Goal: Task Accomplishment & Management: Use online tool/utility

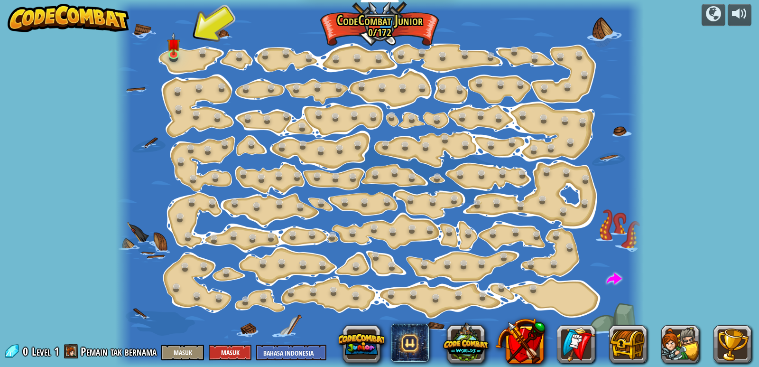
select select "id"
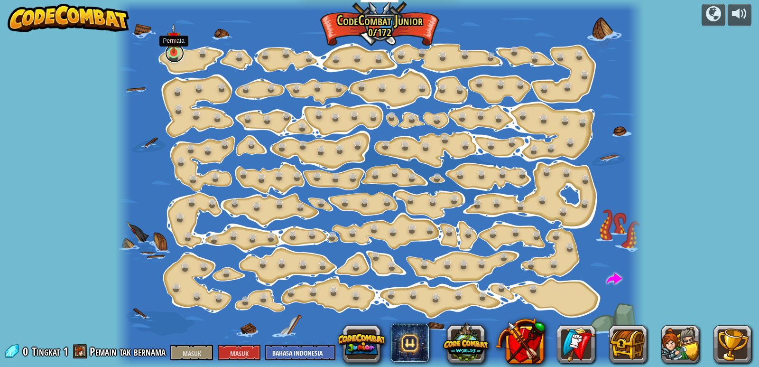
click at [176, 57] on link at bounding box center [174, 53] width 19 height 19
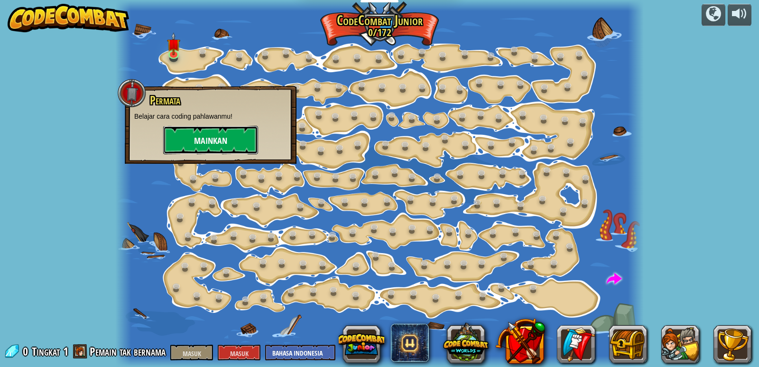
click at [236, 141] on button "Mainkan" at bounding box center [210, 140] width 95 height 28
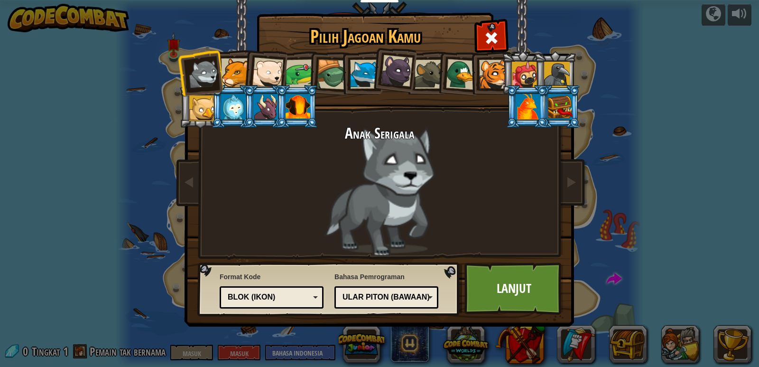
click at [235, 72] on div at bounding box center [235, 72] width 29 height 29
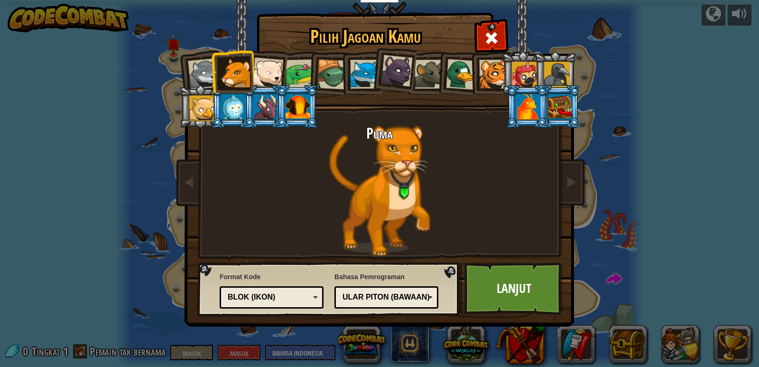
click at [197, 109] on div at bounding box center [202, 108] width 26 height 26
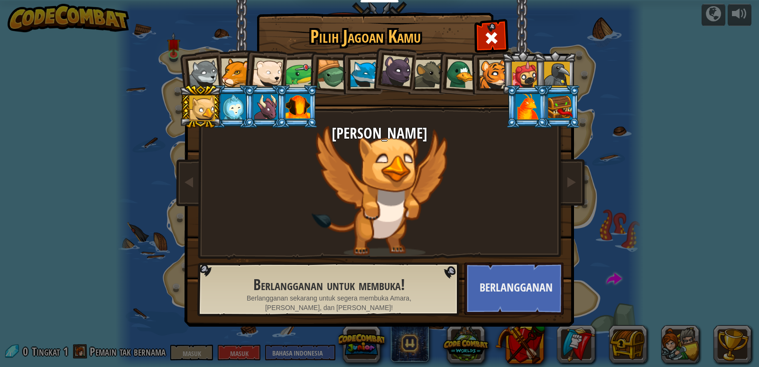
click at [515, 70] on div at bounding box center [525, 75] width 26 height 26
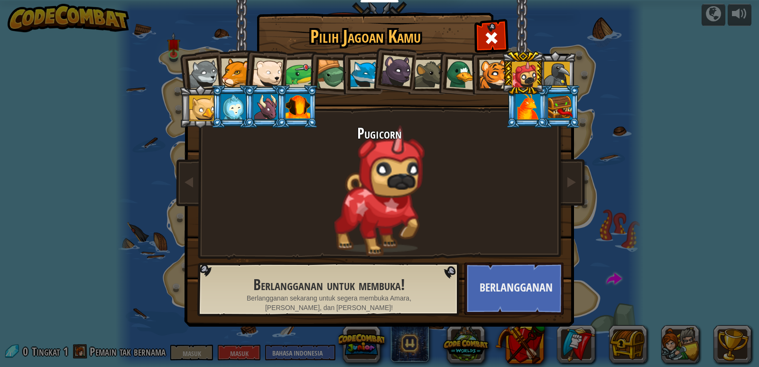
click at [419, 73] on div at bounding box center [429, 74] width 29 height 29
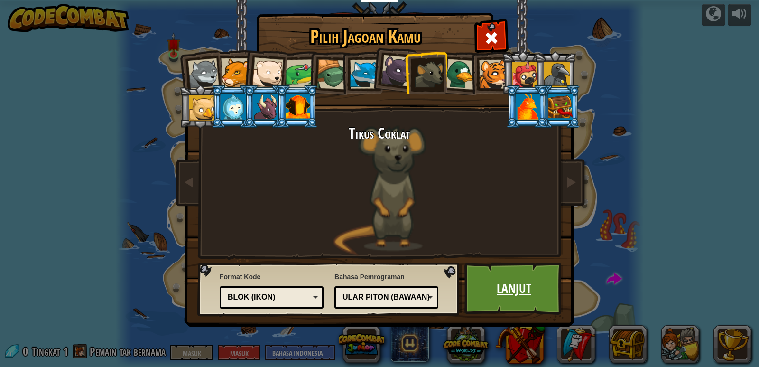
click at [513, 288] on font "Lanjut" at bounding box center [514, 288] width 35 height 17
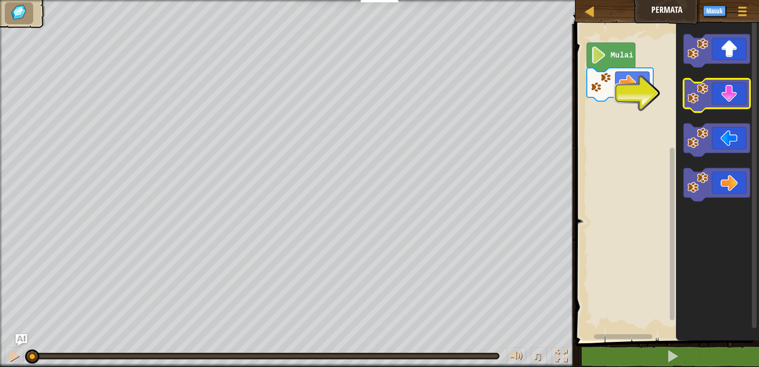
click at [724, 86] on icon "Ruang Kerja Blockly" at bounding box center [717, 95] width 66 height 33
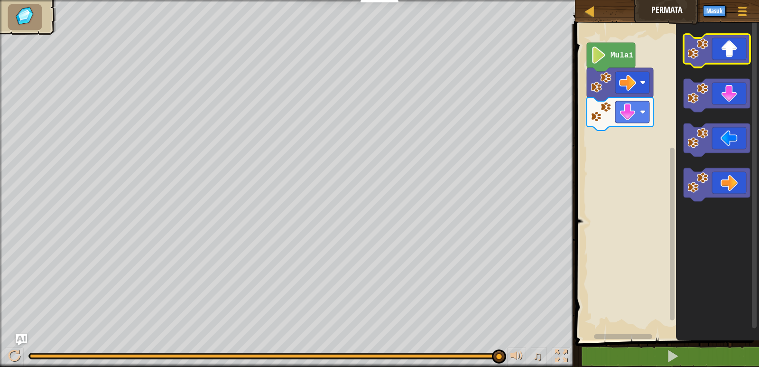
click at [728, 52] on icon "Ruang Kerja Blockly" at bounding box center [717, 50] width 66 height 33
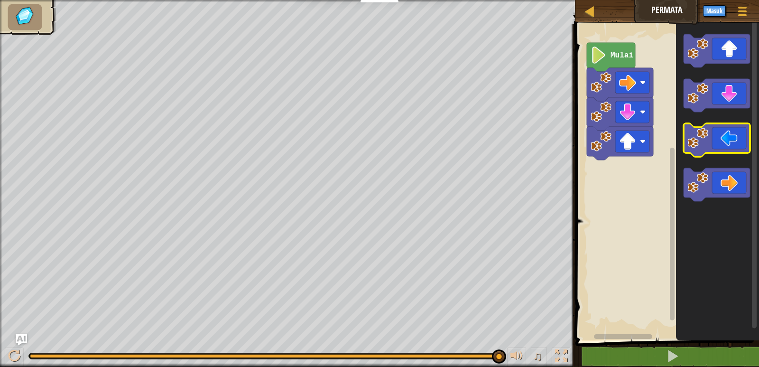
click at [711, 139] on icon "Ruang Kerja Blockly" at bounding box center [717, 139] width 66 height 33
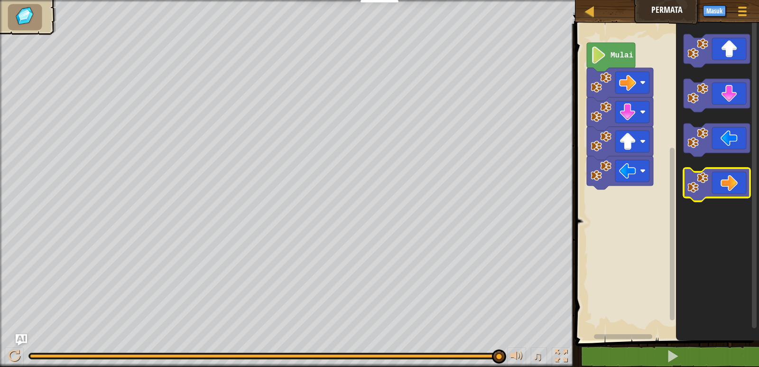
click at [701, 177] on image "Ruang Kerja Blockly" at bounding box center [698, 182] width 21 height 21
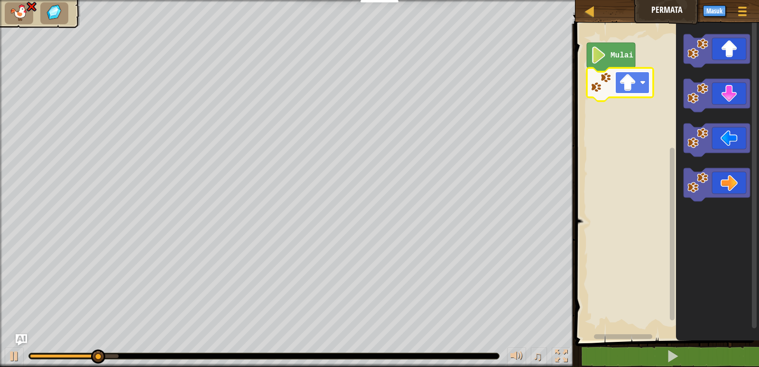
click at [626, 84] on image "Ruang Kerja Blockly" at bounding box center [627, 82] width 17 height 17
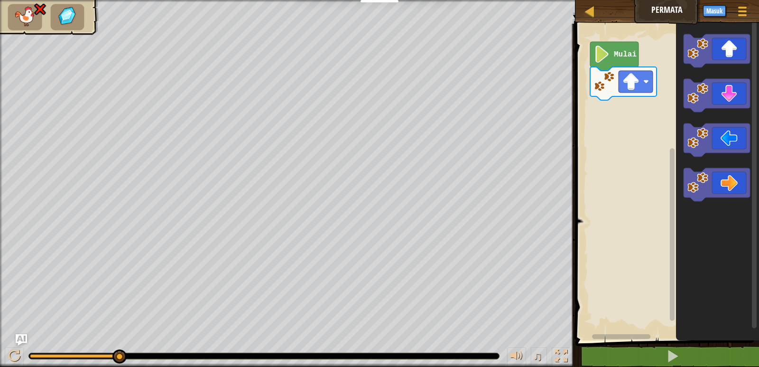
click at [625, 195] on rect "Ruang Kerja Blockly" at bounding box center [666, 179] width 186 height 321
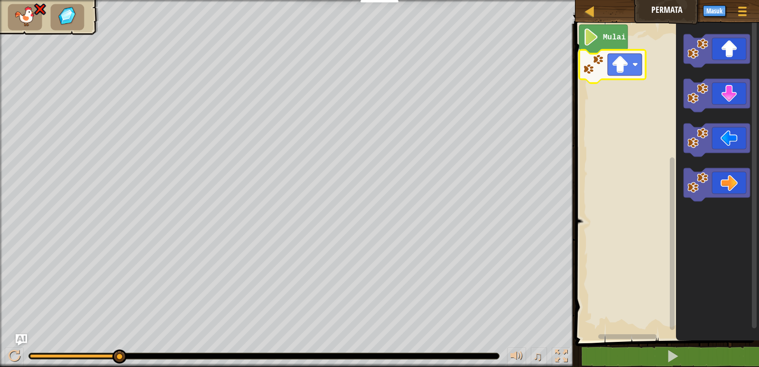
click at [597, 65] on image "Ruang Kerja Blockly" at bounding box center [593, 64] width 21 height 21
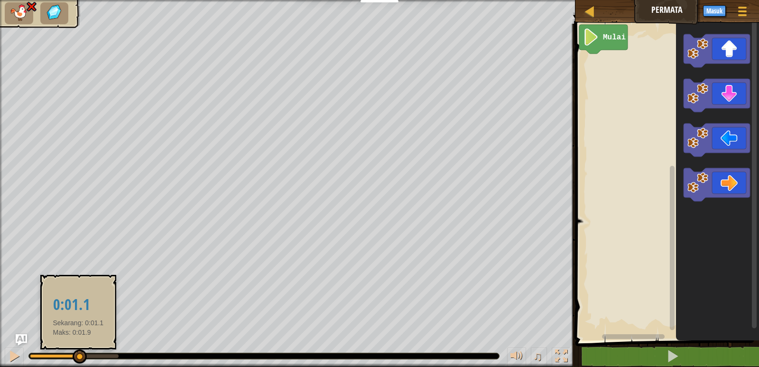
click at [78, 357] on div at bounding box center [54, 356] width 49 height 4
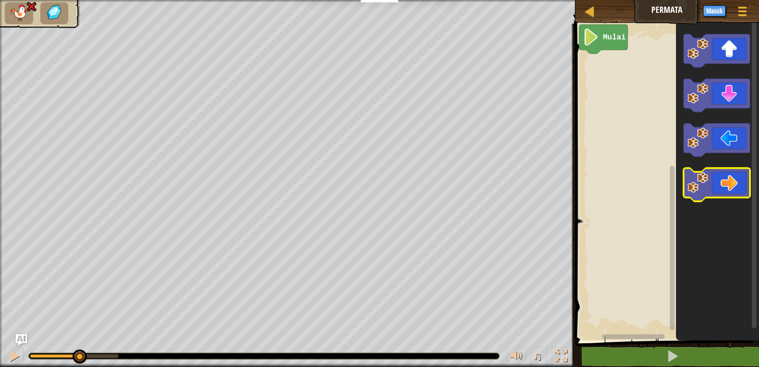
click at [712, 192] on icon "Ruang Kerja Blockly" at bounding box center [717, 184] width 66 height 33
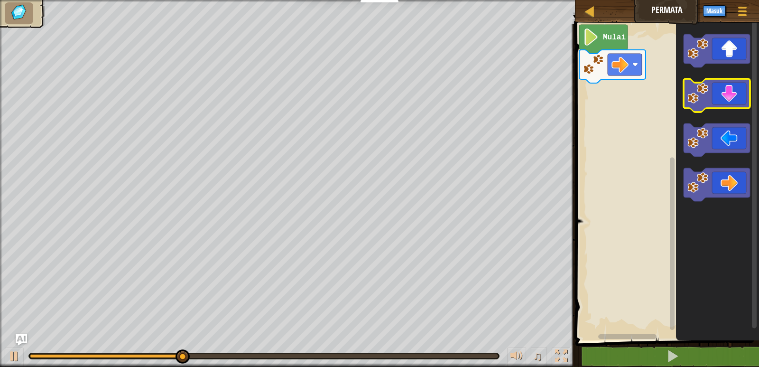
click at [721, 101] on icon "Ruang Kerja Blockly" at bounding box center [717, 95] width 66 height 33
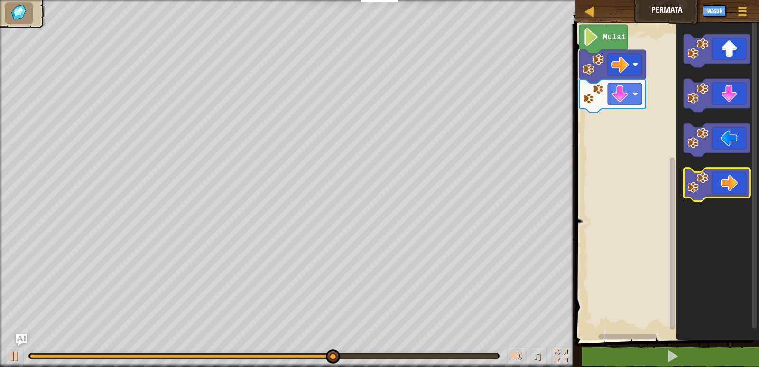
click at [708, 182] on icon "Ruang Kerja Blockly" at bounding box center [717, 184] width 66 height 33
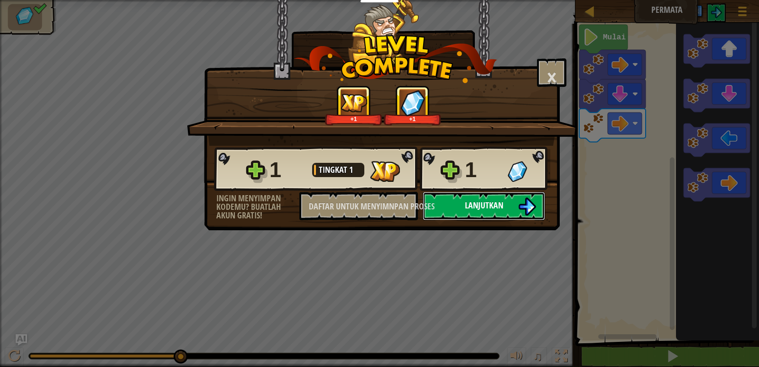
click at [471, 202] on font "Lanjutkan" at bounding box center [484, 205] width 38 height 12
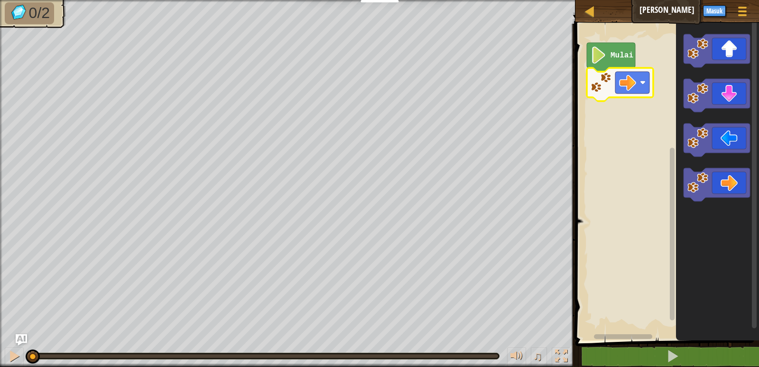
click at [601, 108] on rect "Ruang Kerja Blockly" at bounding box center [666, 179] width 186 height 321
click at [604, 94] on icon "Ruang Kerja Blockly" at bounding box center [620, 84] width 66 height 33
click at [599, 85] on image "Ruang Kerja Blockly" at bounding box center [601, 82] width 21 height 21
click at [631, 93] on rect "Ruang Kerja Blockly" at bounding box center [632, 83] width 34 height 22
click at [609, 87] on image "Ruang Kerja Blockly" at bounding box center [601, 82] width 21 height 21
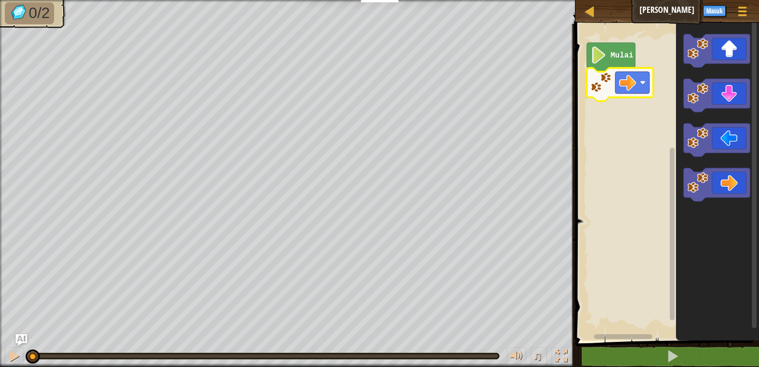
click at [609, 87] on image "Ruang Kerja Blockly" at bounding box center [601, 82] width 21 height 21
click at [606, 94] on g "Ruang Kerja Blockly" at bounding box center [620, 84] width 66 height 33
click at [607, 94] on icon "Ruang Kerja Blockly" at bounding box center [620, 84] width 66 height 33
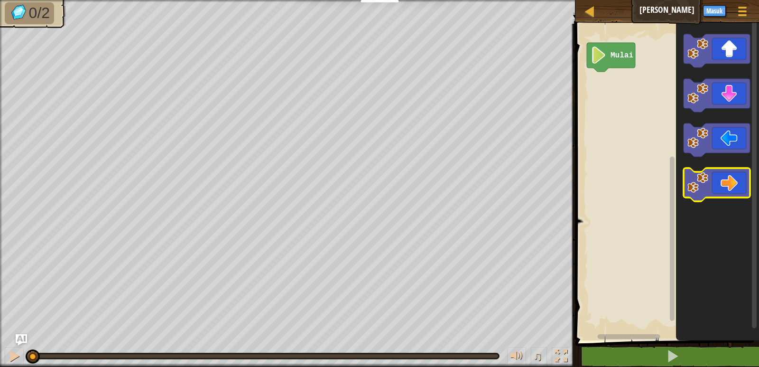
click at [734, 191] on icon "Ruang Kerja Blockly" at bounding box center [717, 184] width 66 height 33
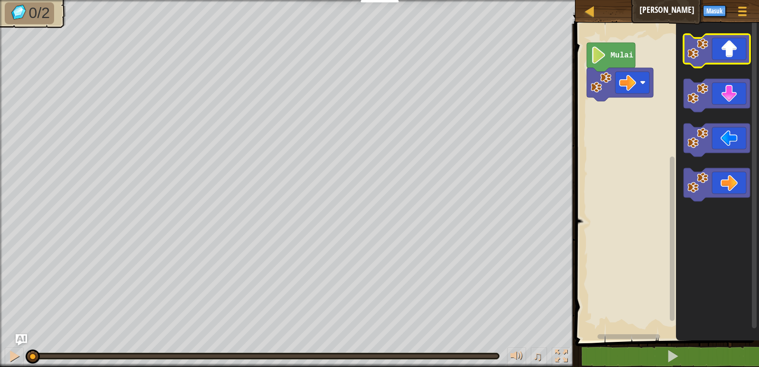
click at [733, 50] on icon "Ruang Kerja Blockly" at bounding box center [717, 50] width 66 height 33
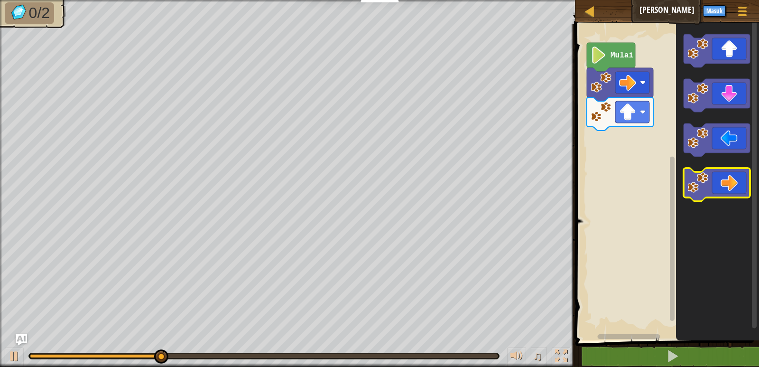
click at [716, 186] on icon "Ruang Kerja Blockly" at bounding box center [717, 184] width 66 height 33
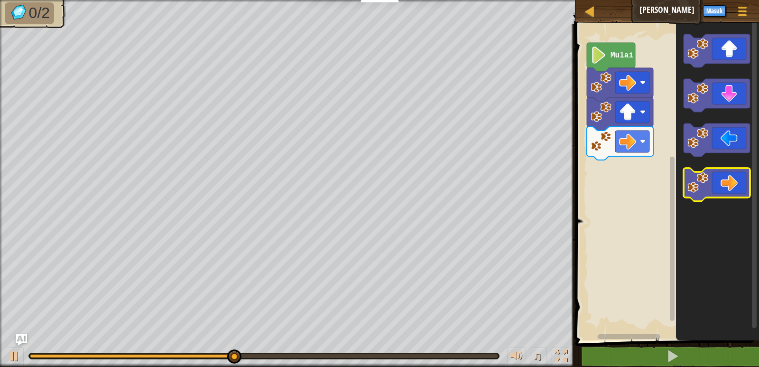
click at [720, 193] on icon "Ruang Kerja Blockly" at bounding box center [717, 184] width 66 height 33
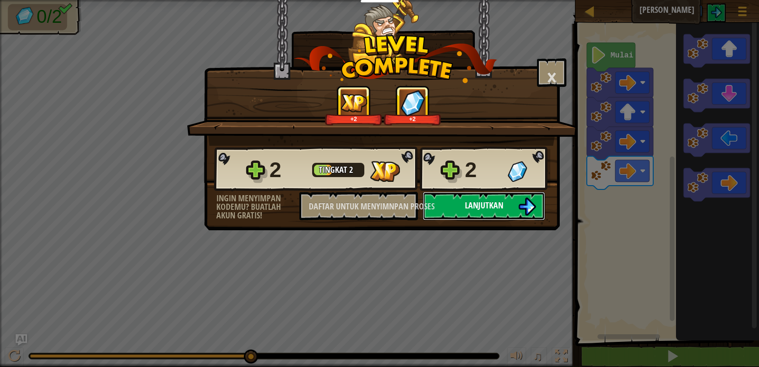
click at [513, 208] on button "Lanjutkan" at bounding box center [484, 206] width 122 height 28
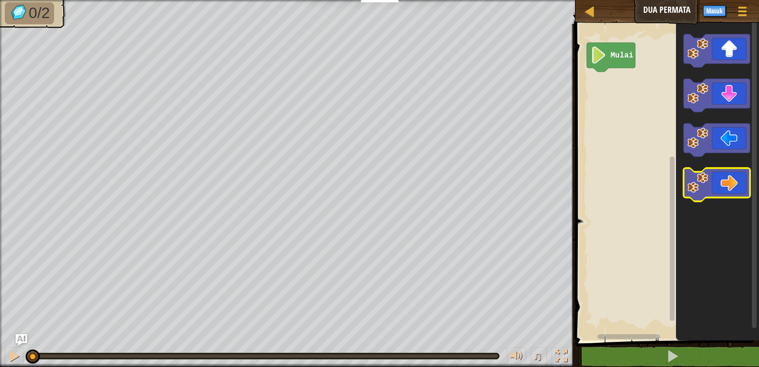
click at [725, 181] on icon "Ruang Kerja Blockly" at bounding box center [717, 184] width 66 height 33
click at [734, 187] on icon "Ruang Kerja Blockly" at bounding box center [717, 184] width 66 height 33
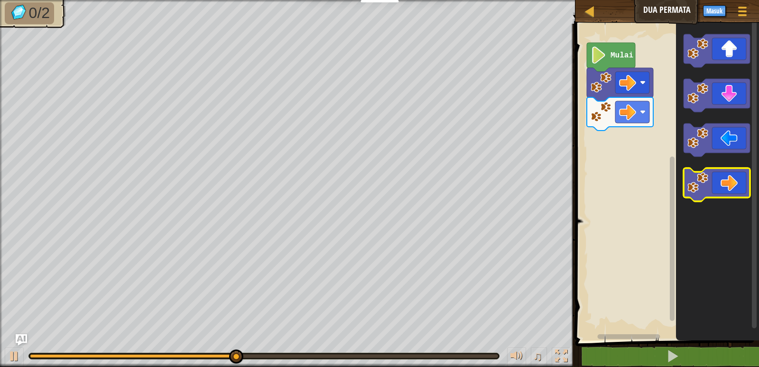
click at [718, 196] on icon "Ruang Kerja Blockly" at bounding box center [717, 184] width 66 height 33
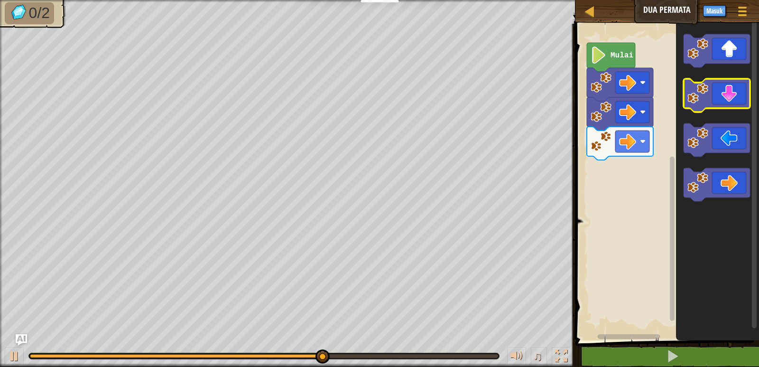
click at [730, 104] on icon "Ruang Kerja Blockly" at bounding box center [717, 95] width 66 height 33
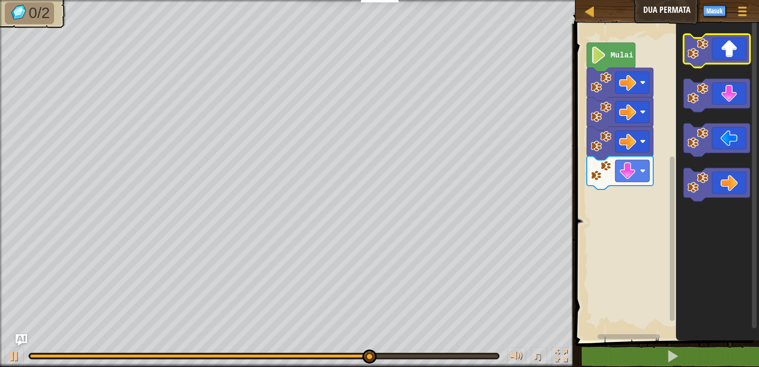
click at [743, 48] on icon "Ruang Kerja Blockly" at bounding box center [717, 50] width 66 height 33
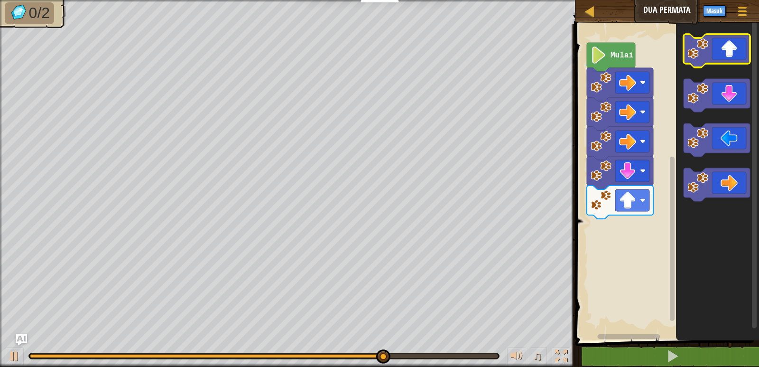
click at [743, 48] on icon "Ruang Kerja Blockly" at bounding box center [717, 50] width 66 height 33
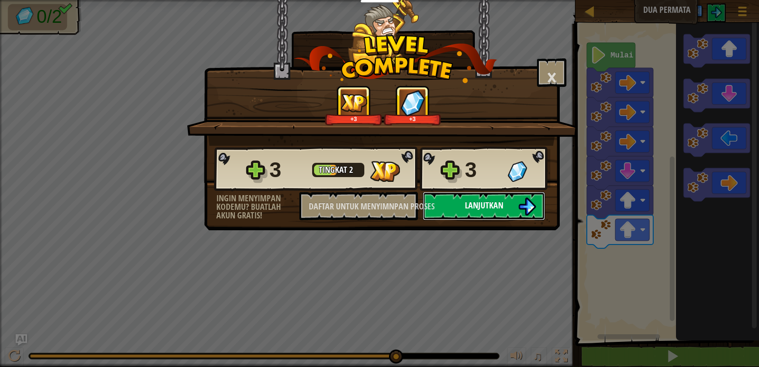
drag, startPoint x: 484, startPoint y: 211, endPoint x: 488, endPoint y: 207, distance: 5.4
click at [488, 207] on button "Lanjutkan" at bounding box center [484, 206] width 122 height 28
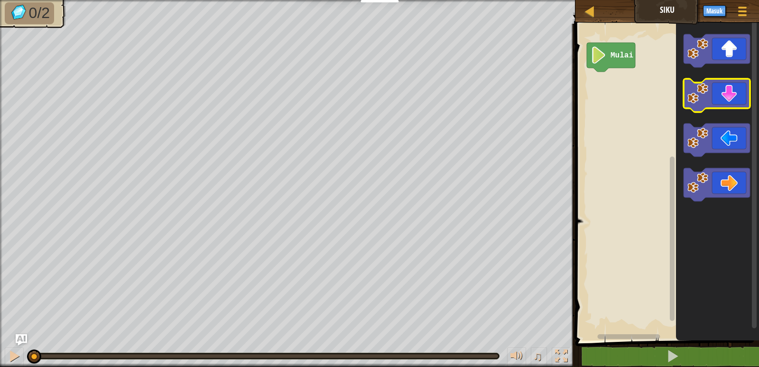
click at [724, 90] on icon "Ruang Kerja Blockly" at bounding box center [717, 95] width 66 height 33
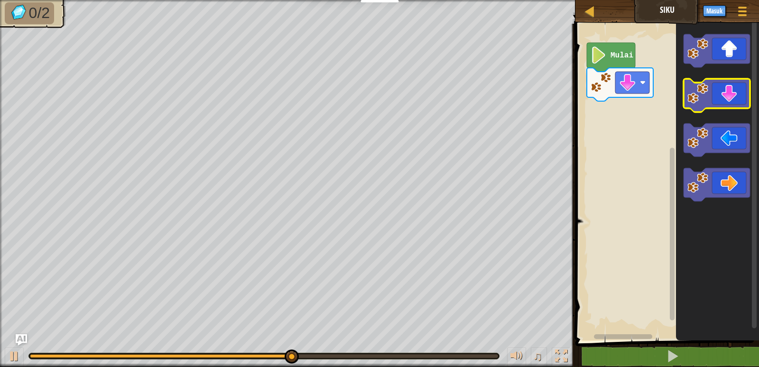
click at [721, 108] on icon "Ruang Kerja Blockly" at bounding box center [717, 95] width 66 height 33
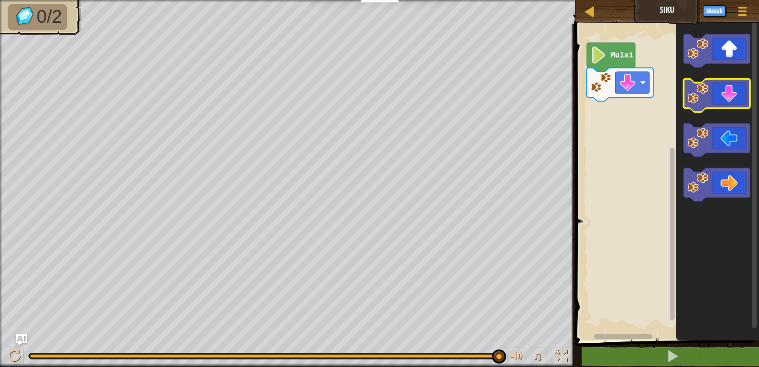
click at [716, 109] on rect "Ruang Kerja Blockly" at bounding box center [717, 95] width 66 height 33
click at [713, 100] on icon "Ruang Kerja Blockly" at bounding box center [717, 95] width 66 height 33
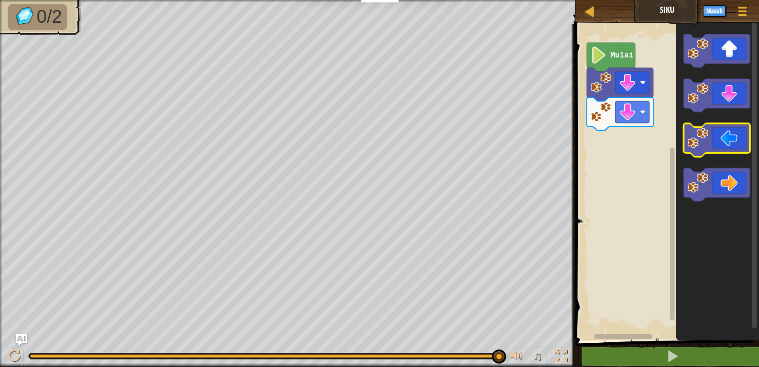
click at [708, 147] on image "Ruang Kerja Blockly" at bounding box center [698, 138] width 21 height 21
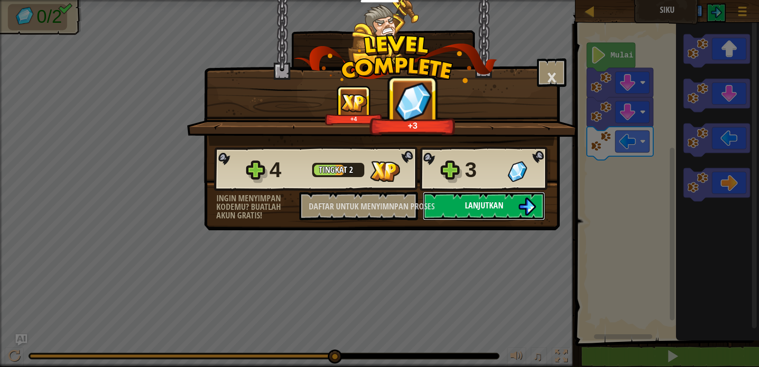
click at [482, 197] on button "Lanjutkan" at bounding box center [484, 206] width 122 height 28
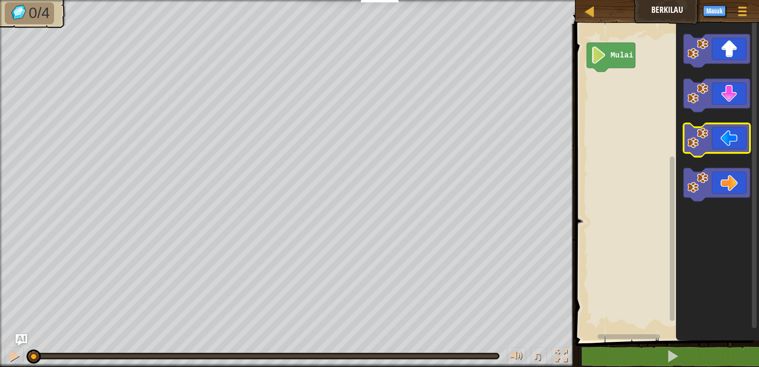
click at [739, 134] on icon "Ruang Kerja Blockly" at bounding box center [717, 139] width 66 height 33
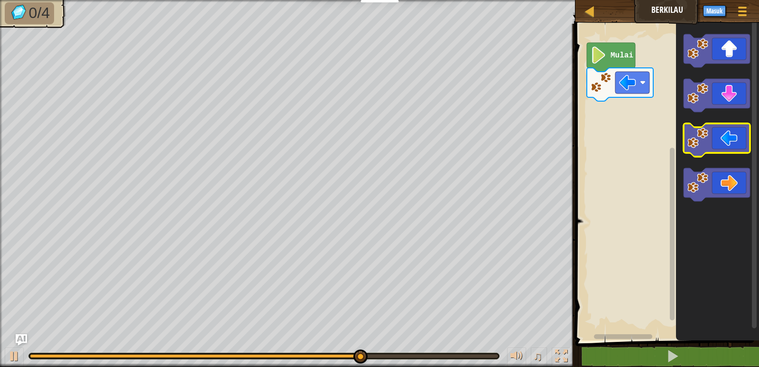
click at [723, 152] on icon "Ruang Kerja Blockly" at bounding box center [717, 139] width 66 height 33
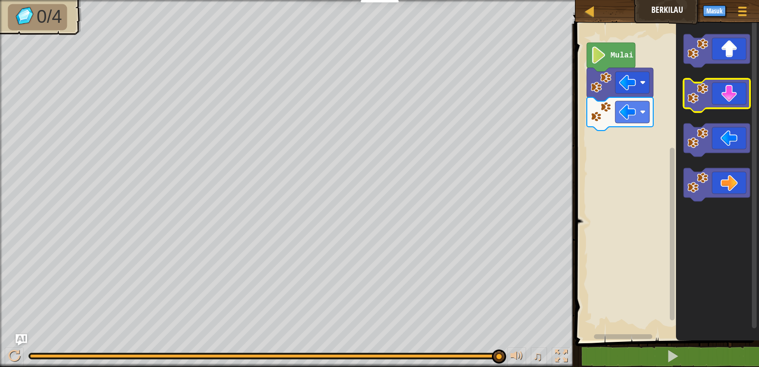
click at [723, 98] on icon "Ruang Kerja Blockly" at bounding box center [717, 95] width 66 height 33
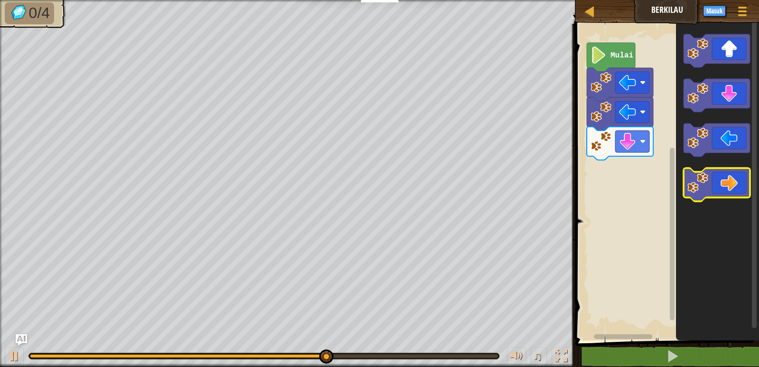
click at [706, 177] on image "Ruang Kerja Blockly" at bounding box center [698, 182] width 21 height 21
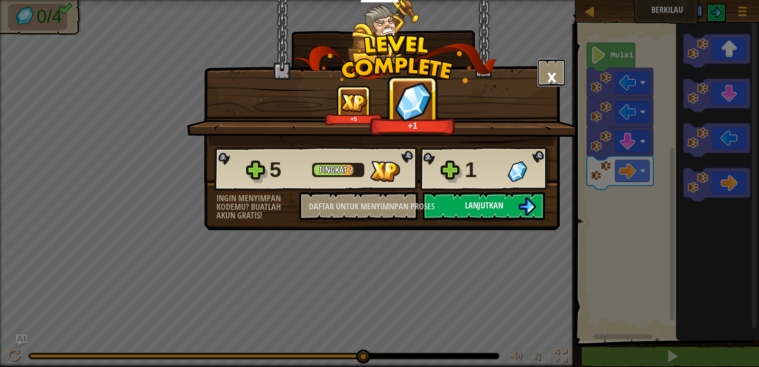
click at [561, 71] on button "×" at bounding box center [551, 72] width 29 height 28
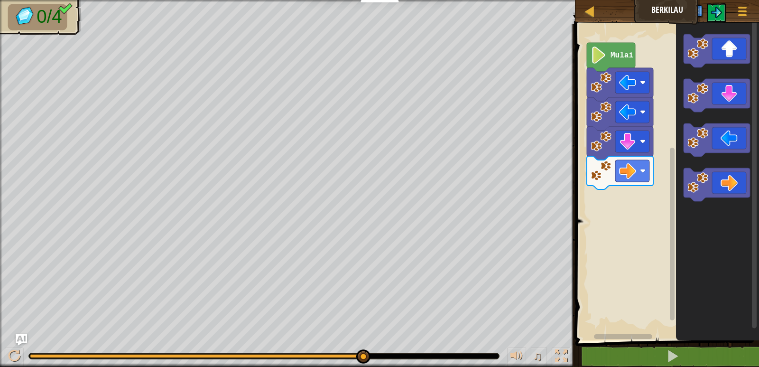
click at [606, 57] on image "Ruang Kerja Blockly" at bounding box center [599, 55] width 16 height 17
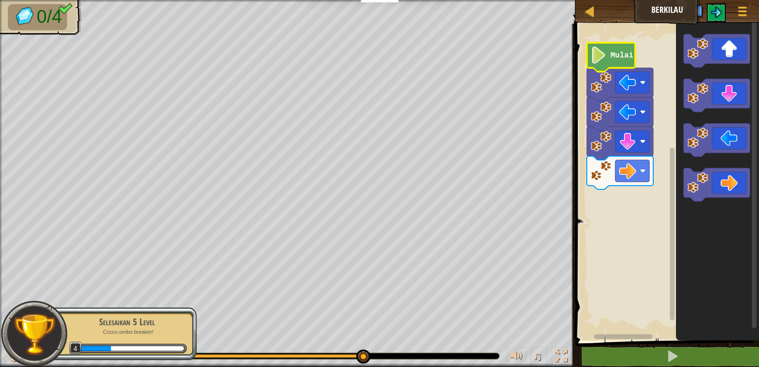
click at [600, 58] on image "Ruang Kerja Blockly" at bounding box center [599, 55] width 16 height 17
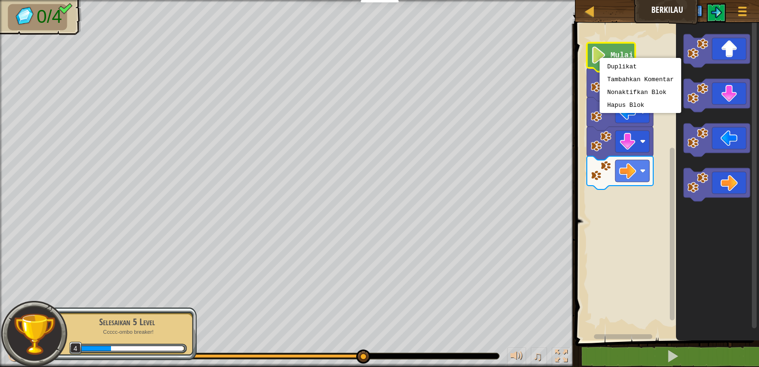
click at [600, 58] on div "Duplikat Tambahkan Komentar Nonaktifkan Blok Hapus Blok" at bounding box center [641, 85] width 82 height 55
click at [631, 195] on rect "Ruang Kerja Blockly" at bounding box center [666, 179] width 186 height 321
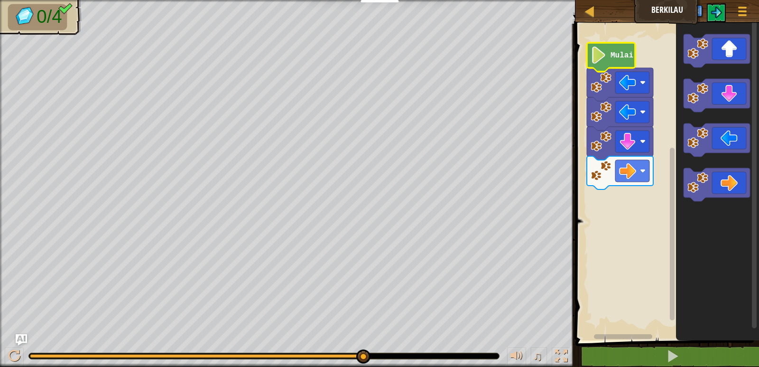
click at [618, 58] on text "Mulai" at bounding box center [622, 55] width 23 height 9
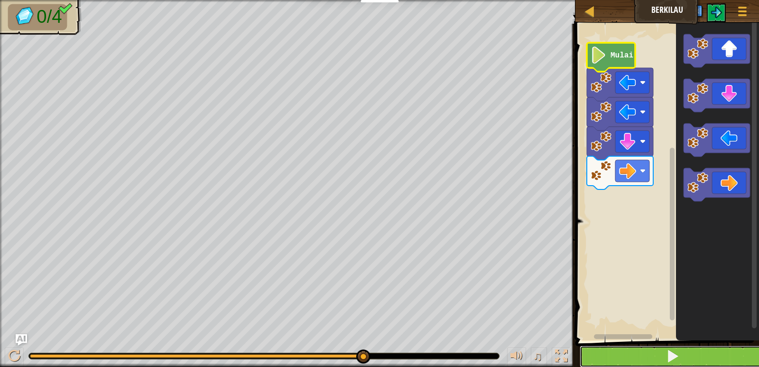
click at [644, 358] on button at bounding box center [673, 356] width 186 height 22
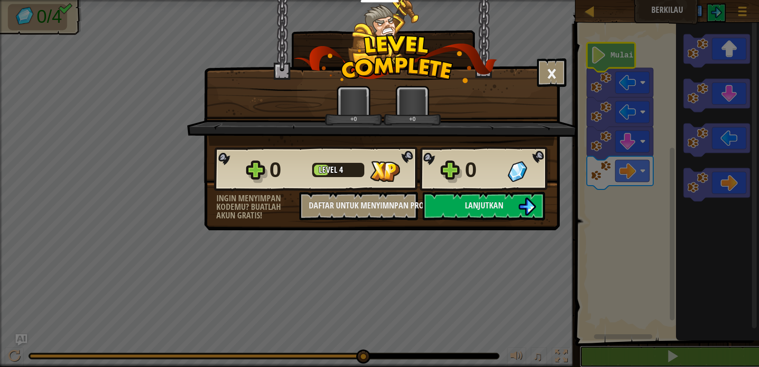
scroll to position [0, 0]
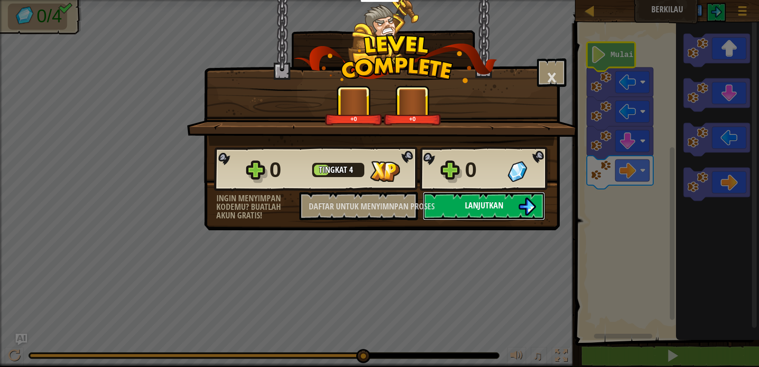
click at [477, 203] on font "Lanjutkan" at bounding box center [484, 205] width 38 height 12
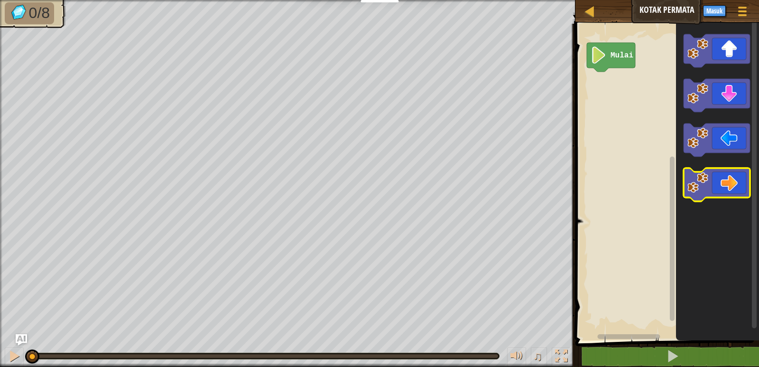
click at [734, 185] on icon "Ruang Kerja Blockly" at bounding box center [717, 184] width 66 height 33
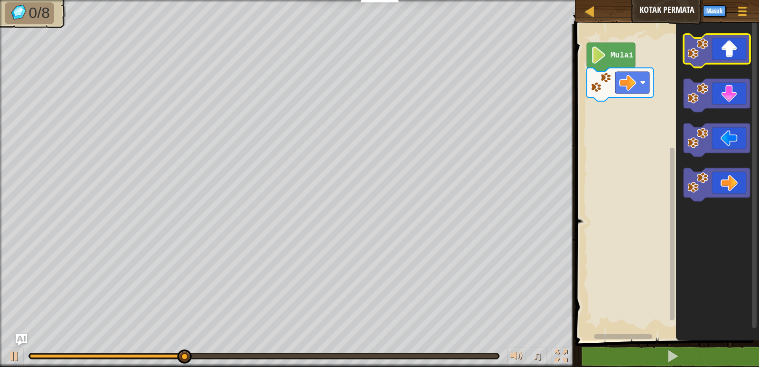
click at [737, 60] on icon "Ruang Kerja Blockly" at bounding box center [717, 50] width 66 height 33
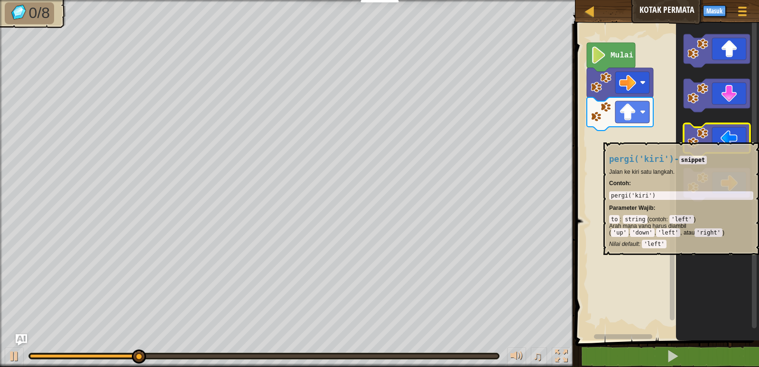
click at [733, 138] on icon "Ruang Kerja Blockly" at bounding box center [717, 139] width 66 height 33
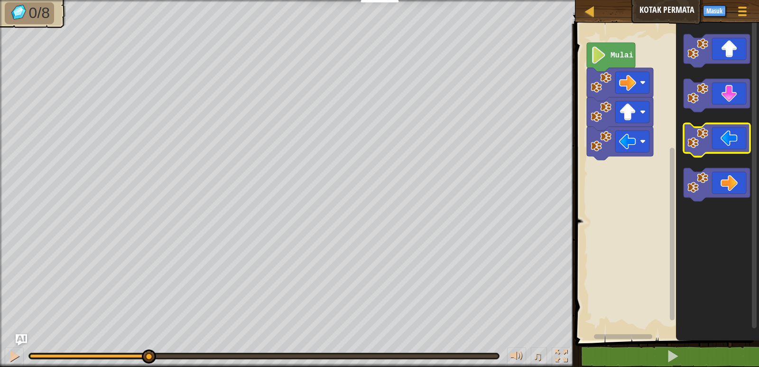
click at [733, 138] on icon "Ruang Kerja Blockly" at bounding box center [717, 139] width 66 height 33
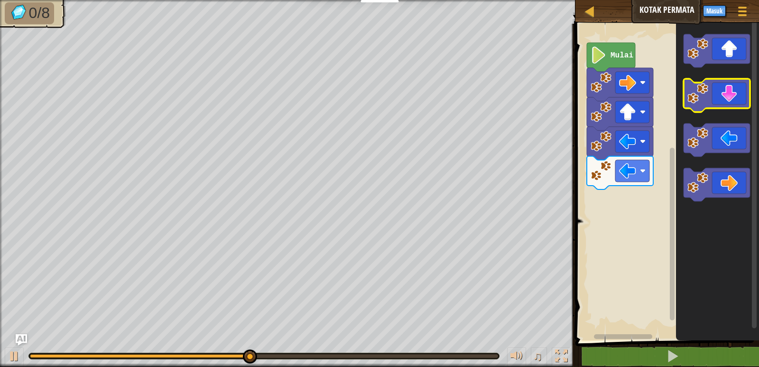
click at [734, 101] on icon "Ruang Kerja Blockly" at bounding box center [717, 95] width 66 height 33
click at [735, 102] on icon "Ruang Kerja Blockly" at bounding box center [717, 95] width 66 height 33
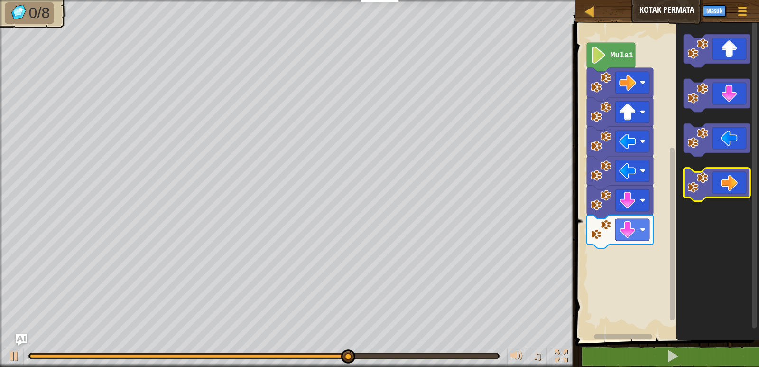
click at [727, 185] on icon "Ruang Kerja Blockly" at bounding box center [717, 184] width 66 height 33
click at [733, 194] on icon "Ruang Kerja Blockly" at bounding box center [717, 184] width 66 height 33
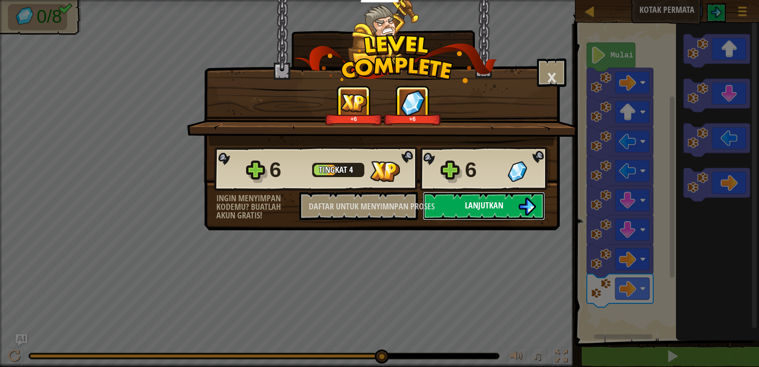
click at [516, 205] on button "Lanjutkan" at bounding box center [484, 206] width 122 height 28
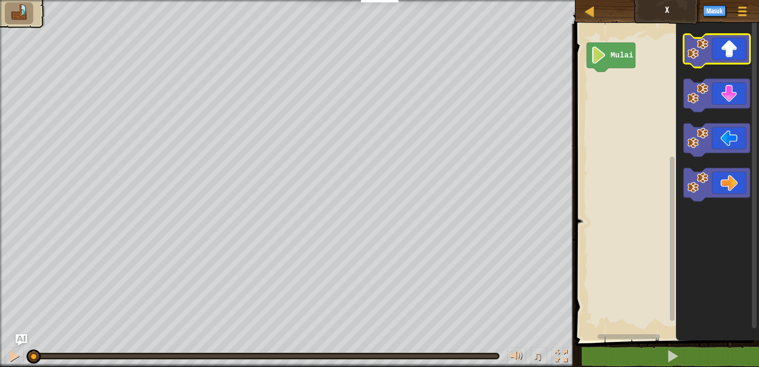
click at [736, 56] on icon "Ruang Kerja Blockly" at bounding box center [717, 50] width 66 height 33
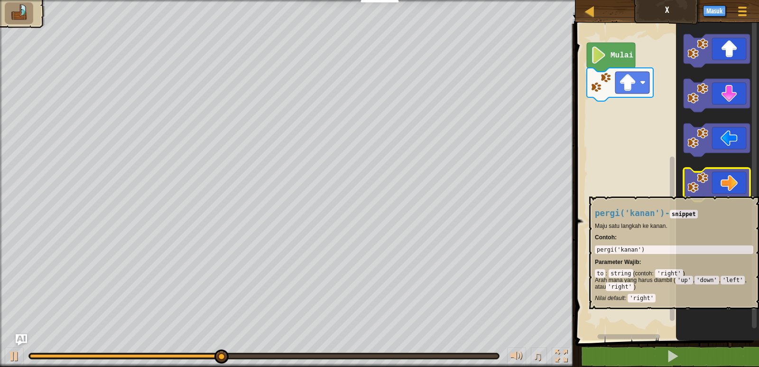
click at [708, 192] on image "Ruang Kerja Blockly" at bounding box center [698, 182] width 21 height 21
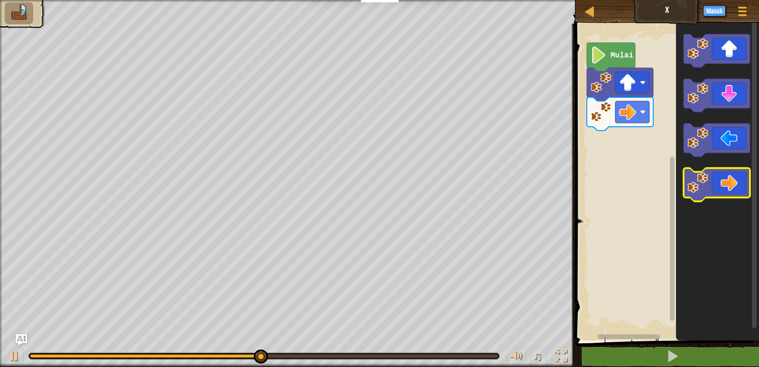
click at [708, 191] on image "Ruang Kerja Blockly" at bounding box center [698, 182] width 21 height 21
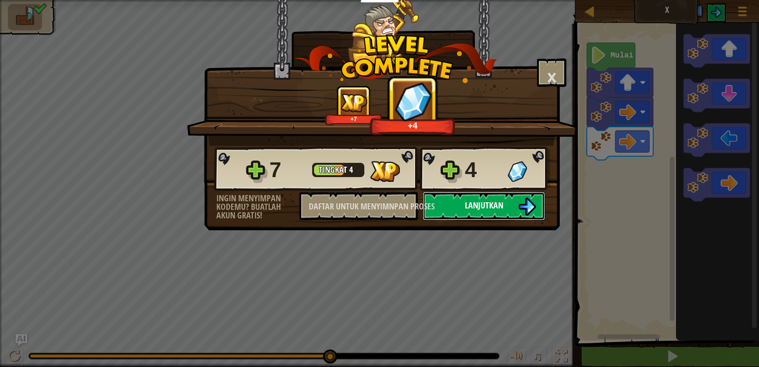
click at [497, 208] on font "Lanjutkan" at bounding box center [484, 205] width 38 height 12
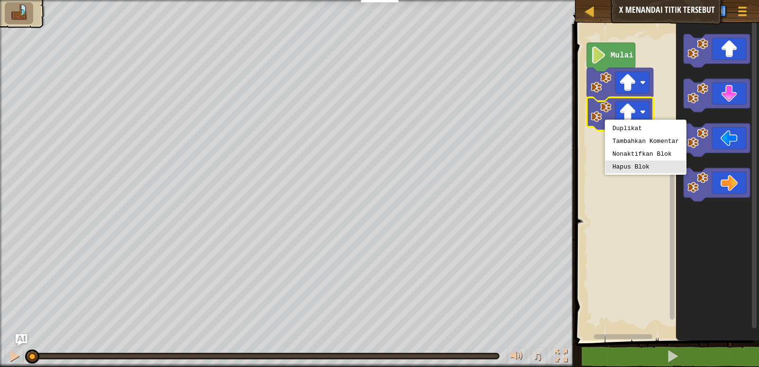
drag, startPoint x: 628, startPoint y: 168, endPoint x: 616, endPoint y: 141, distance: 29.3
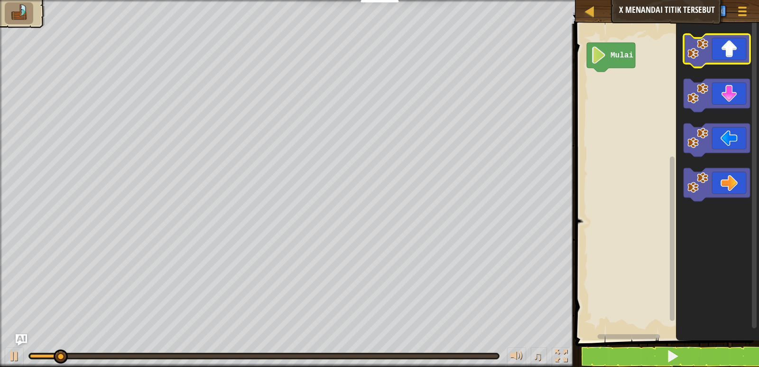
click at [719, 58] on icon "Ruang Kerja Blockly" at bounding box center [717, 50] width 66 height 33
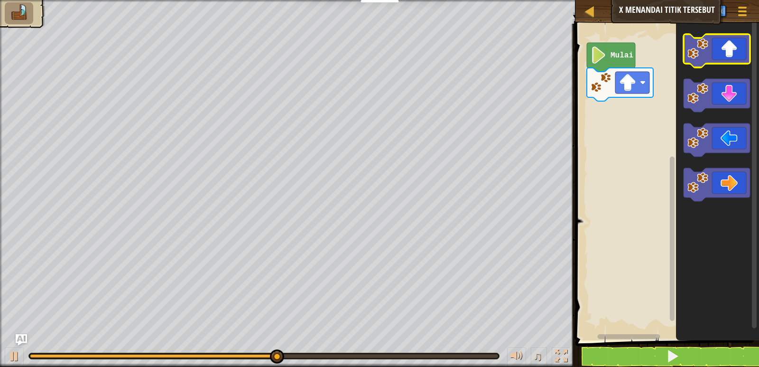
click at [708, 62] on icon "Ruang Kerja Blockly" at bounding box center [717, 50] width 66 height 33
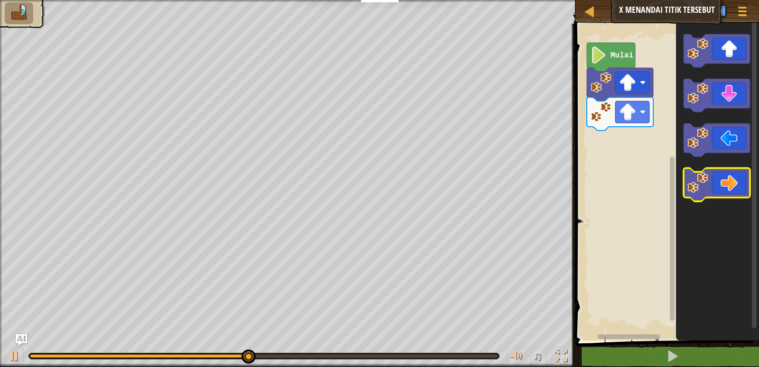
click at [717, 186] on icon "Ruang Kerja Blockly" at bounding box center [717, 184] width 66 height 33
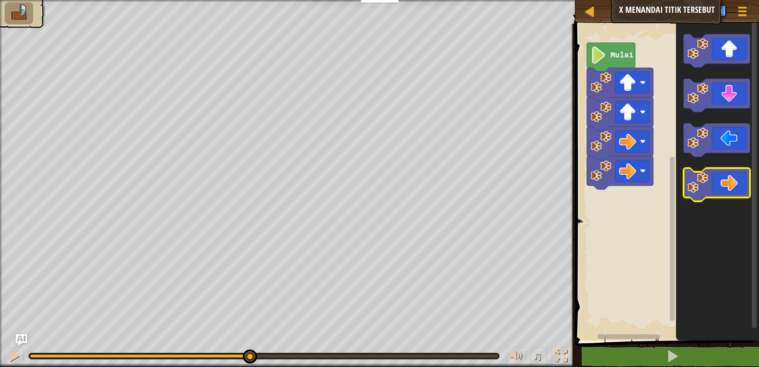
click at [715, 186] on icon "Ruang Kerja Blockly" at bounding box center [717, 184] width 66 height 33
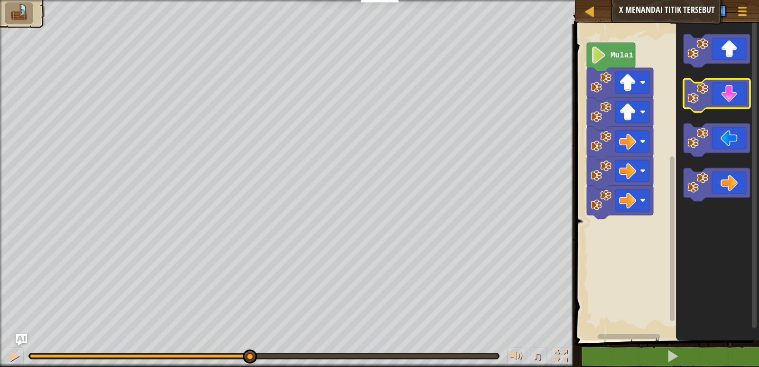
click at [742, 103] on icon "Ruang Kerja Blockly" at bounding box center [717, 95] width 66 height 33
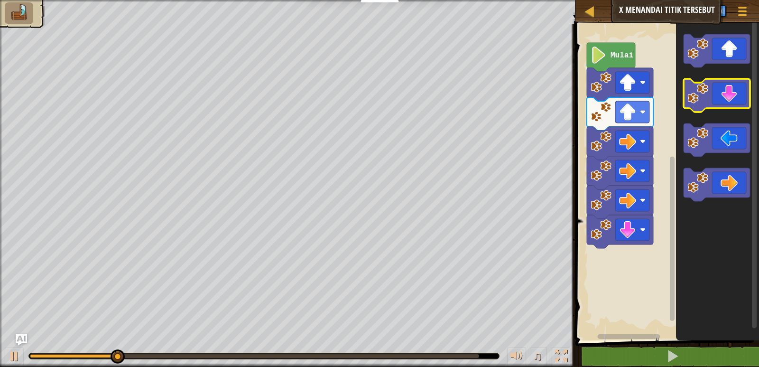
click at [741, 103] on icon "Ruang Kerja Blockly" at bounding box center [717, 95] width 66 height 33
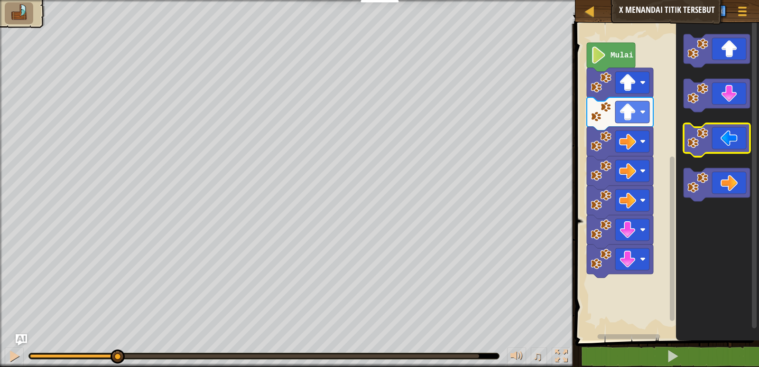
click at [735, 141] on icon "Ruang Kerja Blockly" at bounding box center [717, 139] width 66 height 33
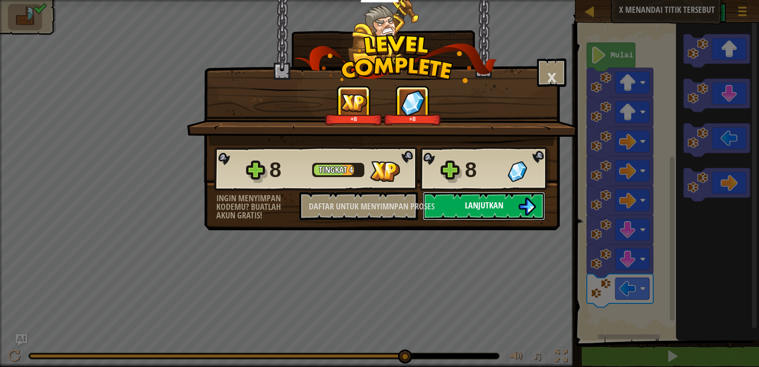
click at [468, 211] on font "Lanjutkan" at bounding box center [484, 205] width 38 height 12
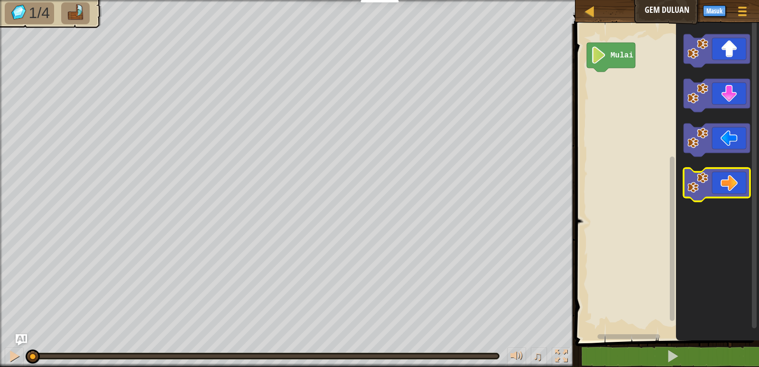
click at [726, 185] on icon "Ruang Kerja Blockly" at bounding box center [717, 184] width 66 height 33
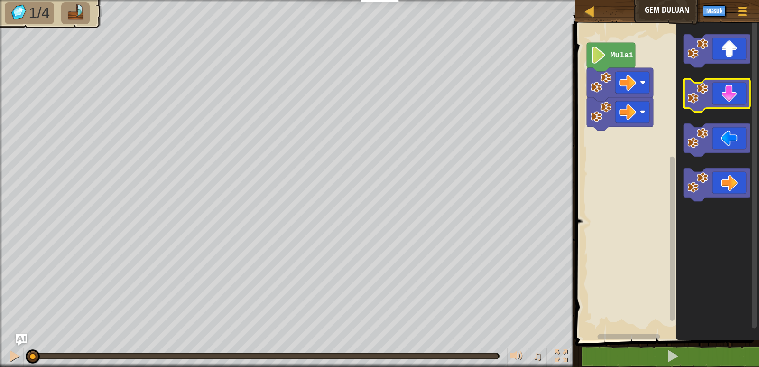
click at [732, 104] on icon "Ruang Kerja Blockly" at bounding box center [717, 95] width 66 height 33
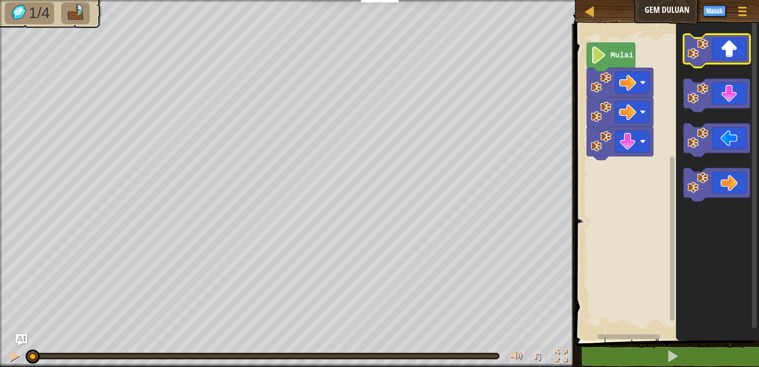
click at [742, 59] on icon "Ruang Kerja Blockly" at bounding box center [717, 50] width 66 height 33
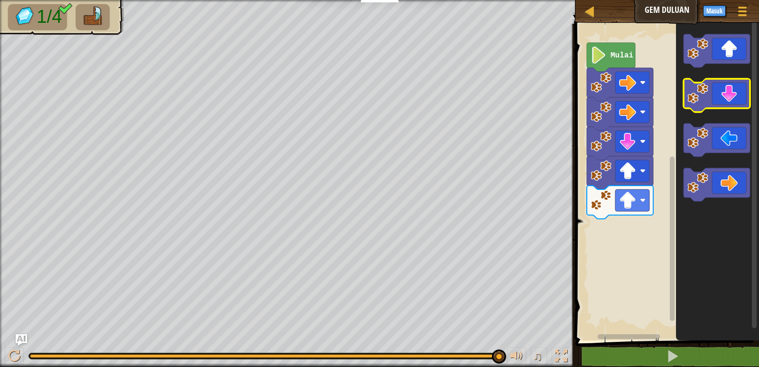
click at [738, 99] on icon "Ruang Kerja Blockly" at bounding box center [717, 95] width 66 height 33
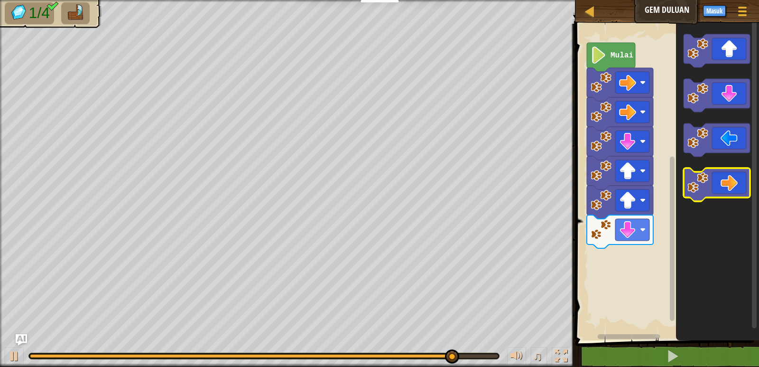
click at [702, 199] on icon "Ruang Kerja Blockly" at bounding box center [717, 184] width 66 height 33
